Goal: Check status

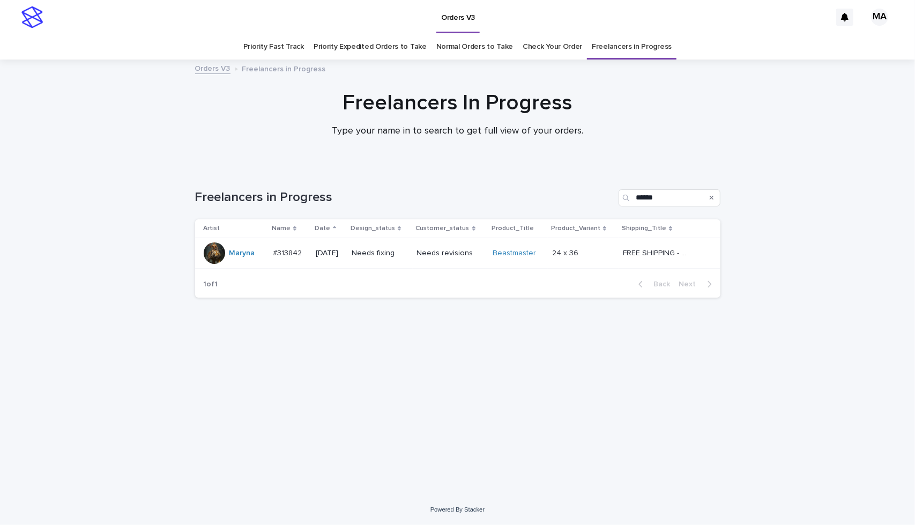
click at [442, 263] on td "Needs revisions" at bounding box center [451, 253] width 76 height 31
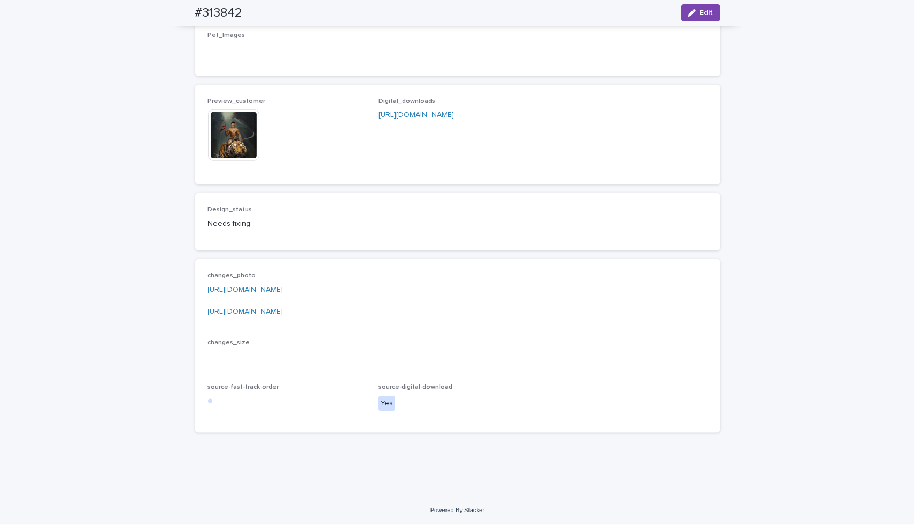
scroll to position [758, 0]
click at [284, 289] on link "[URL][DOMAIN_NAME]" at bounding box center [246, 290] width 76 height 8
click at [284, 310] on link "[URL][DOMAIN_NAME]" at bounding box center [246, 312] width 76 height 8
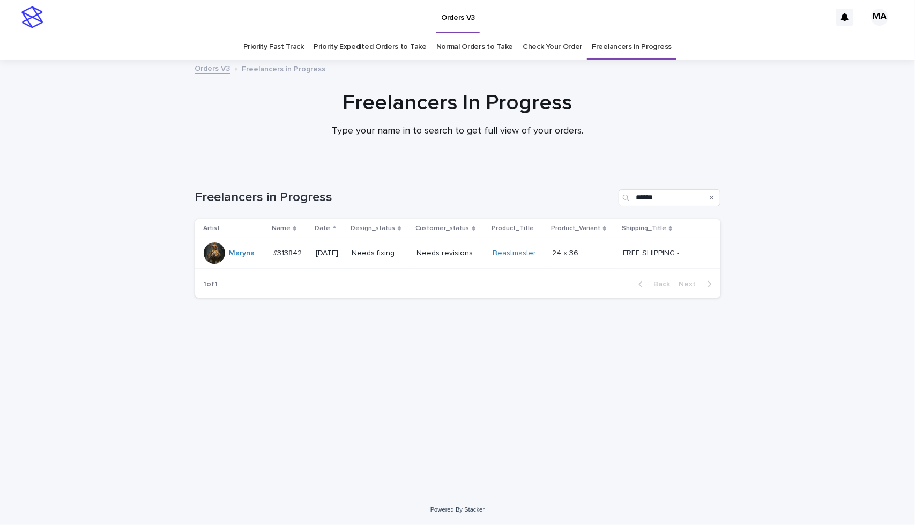
click at [204, 391] on div "Loading... Saving… Loading... Saving… Freelancers in Progress ****** Artist Nam…" at bounding box center [458, 318] width 536 height 300
click at [435, 259] on div "Needs revisions" at bounding box center [450, 253] width 67 height 18
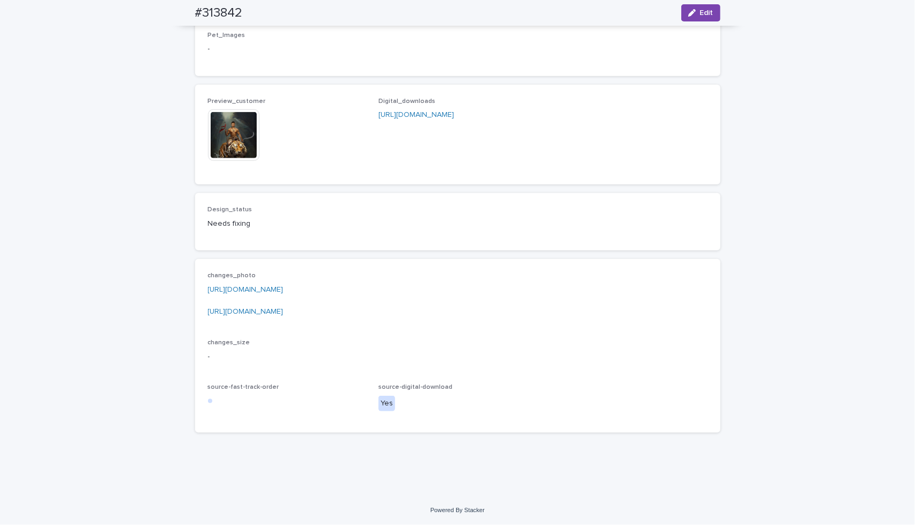
scroll to position [758, 0]
click at [284, 288] on link "[URL][DOMAIN_NAME]" at bounding box center [246, 290] width 76 height 8
click at [286, 316] on p "[URL][DOMAIN_NAME] [URL][DOMAIN_NAME]" at bounding box center [458, 300] width 500 height 33
click at [284, 310] on link "[URL][DOMAIN_NAME]" at bounding box center [246, 312] width 76 height 8
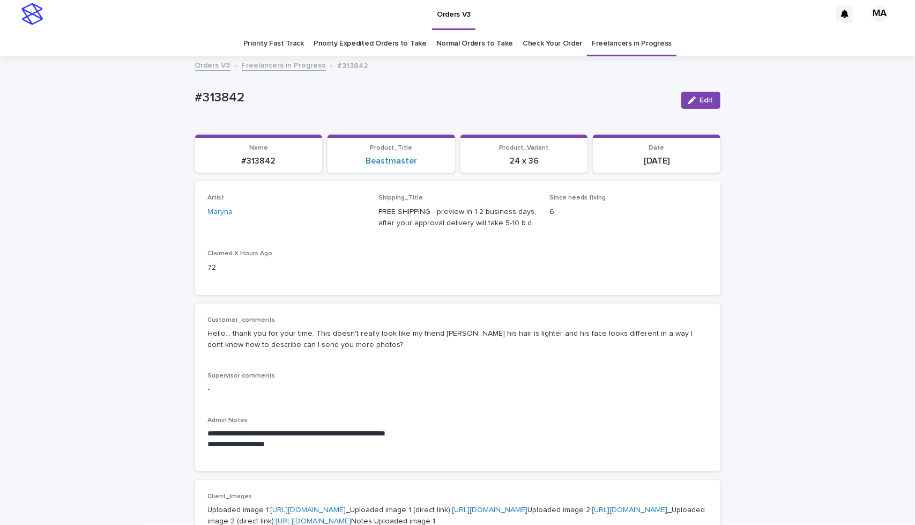
scroll to position [0, 0]
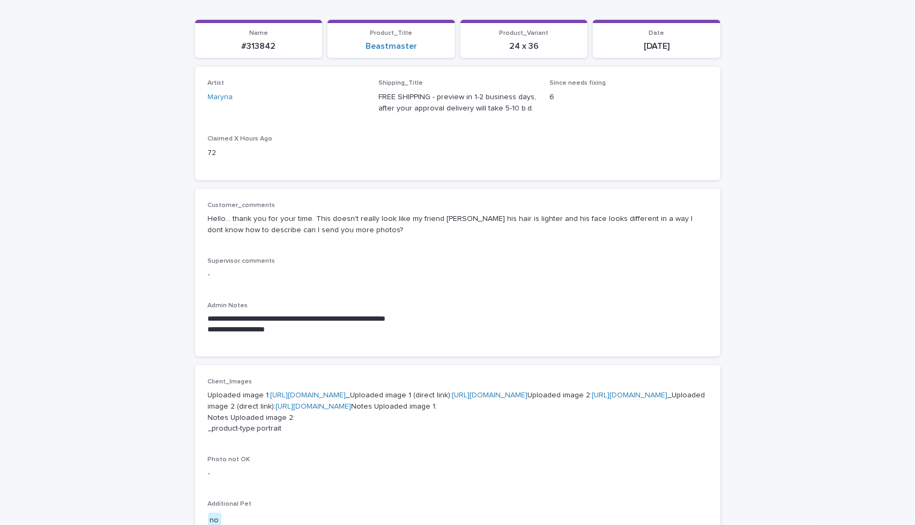
scroll to position [250, 0]
